Goal: Contribute content

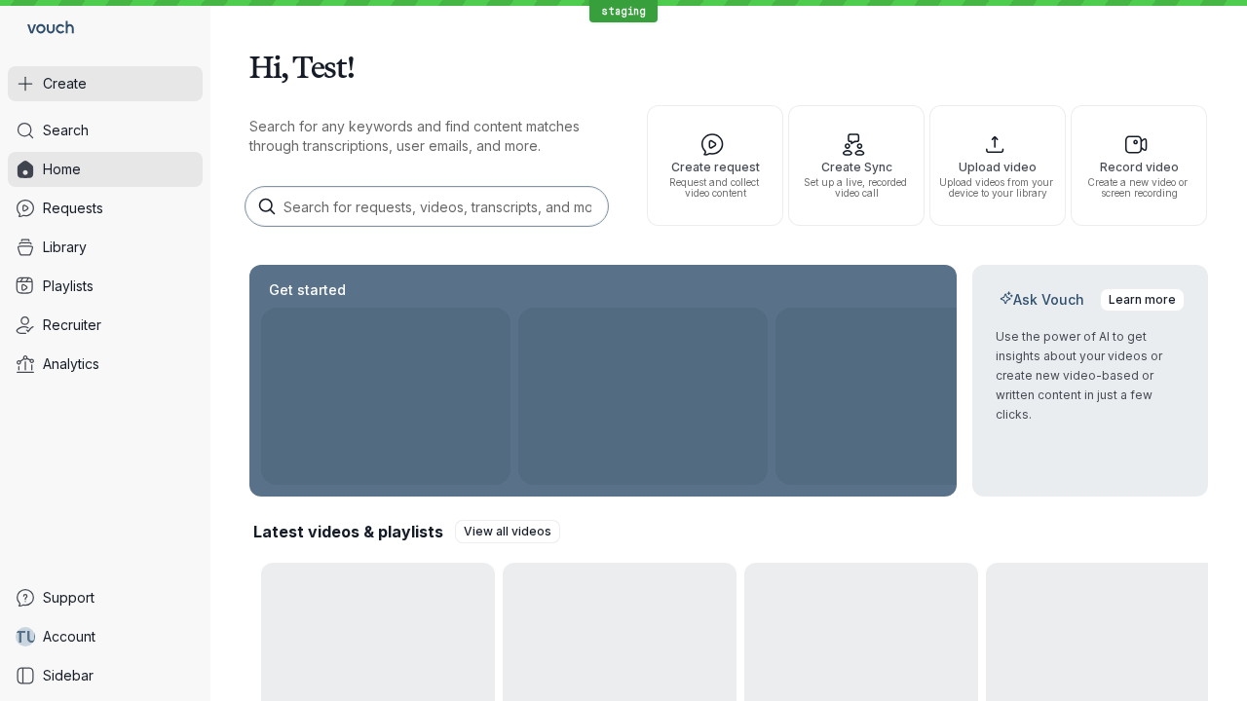
click at [105, 84] on button "Create" at bounding box center [105, 83] width 195 height 35
